Goal: Check status

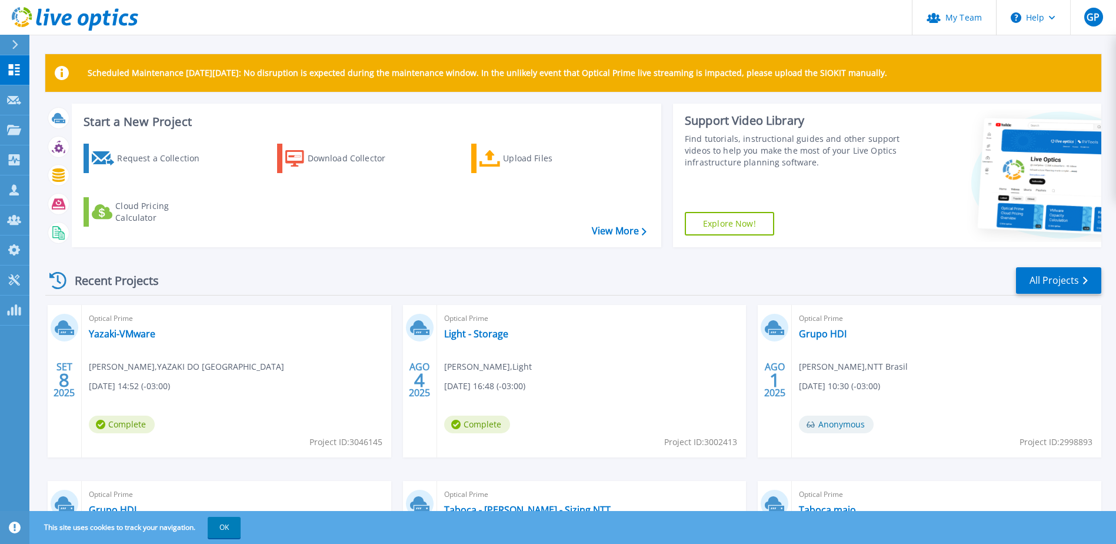
click at [154, 418] on div "Complete" at bounding box center [125, 427] width 72 height 24
click at [113, 337] on link "Yazaki-VMware" at bounding box center [122, 334] width 66 height 12
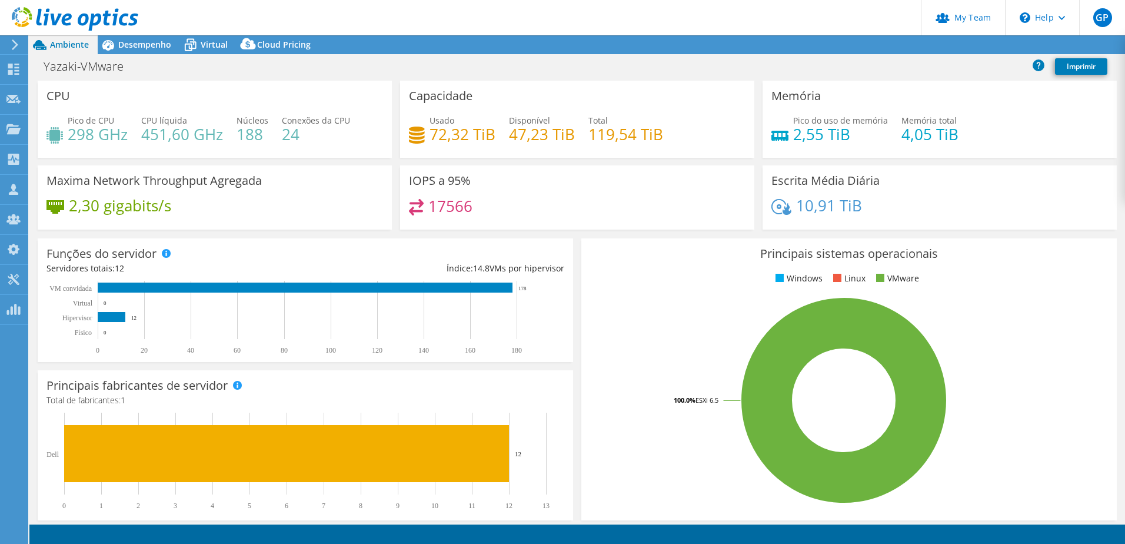
select select "USD"
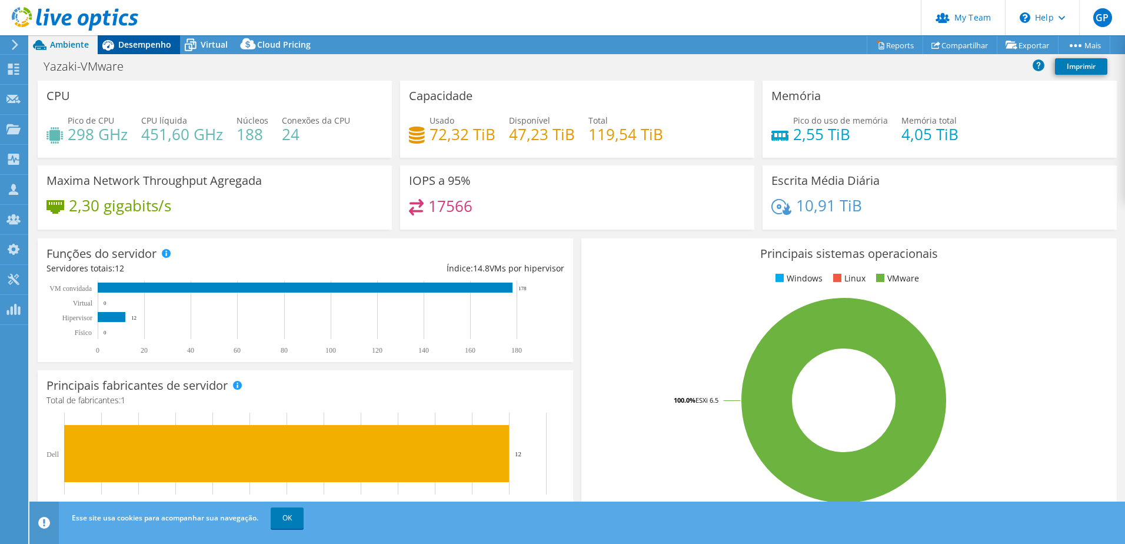
click at [140, 47] on span "Desempenho" at bounding box center [144, 44] width 53 height 11
